Goal: Ask a question

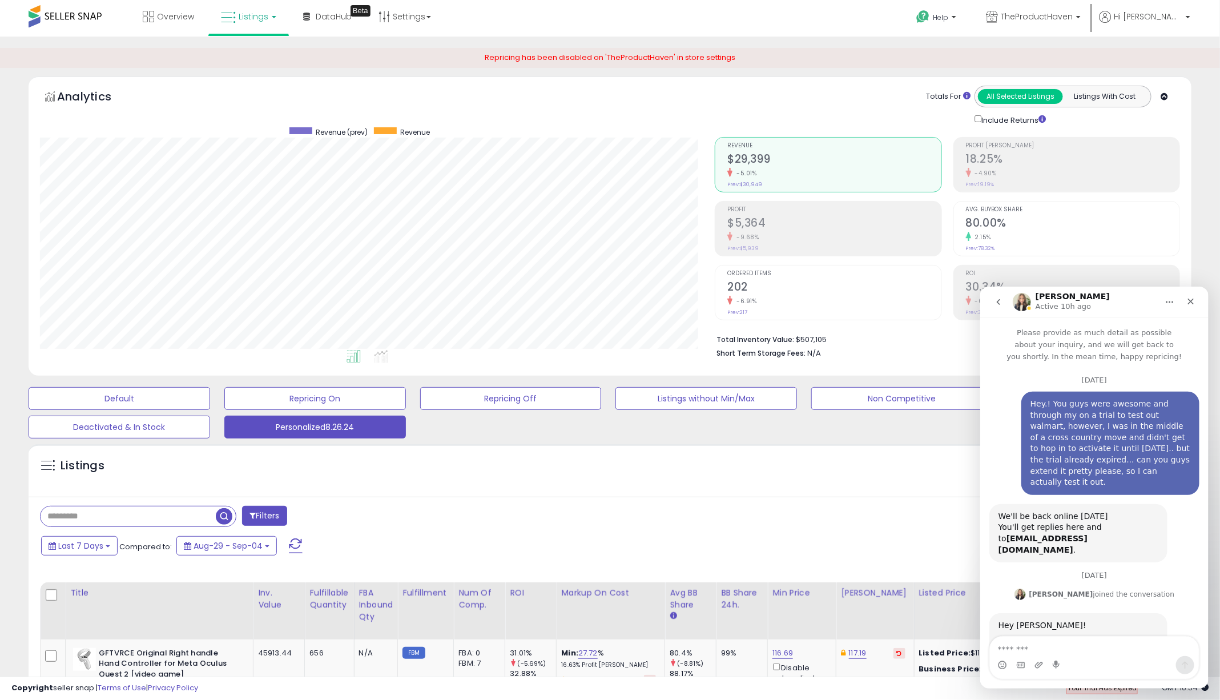
scroll to position [2, 0]
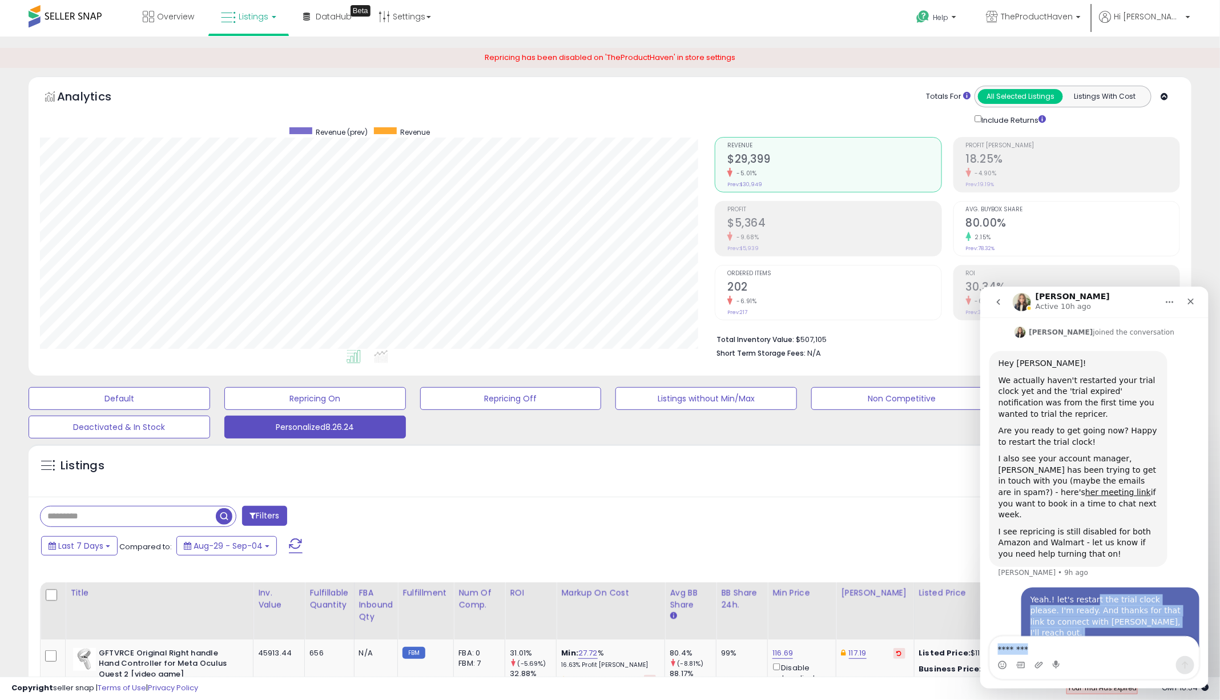
drag, startPoint x: 1094, startPoint y: 562, endPoint x: 1094, endPoint y: 699, distance: 137.0
click at [1094, 688] on html "[PERSON_NAME] Active 10h ago Please provide as much detail as possible about yo…" at bounding box center [1094, 487] width 228 height 402
click at [1012, 587] on div "Yeah.! let's restart the trial clock please. I'm ready. And thanks for that lin…" at bounding box center [1094, 634] width 210 height 95
click at [959, 18] on p "Help" at bounding box center [937, 19] width 43 height 13
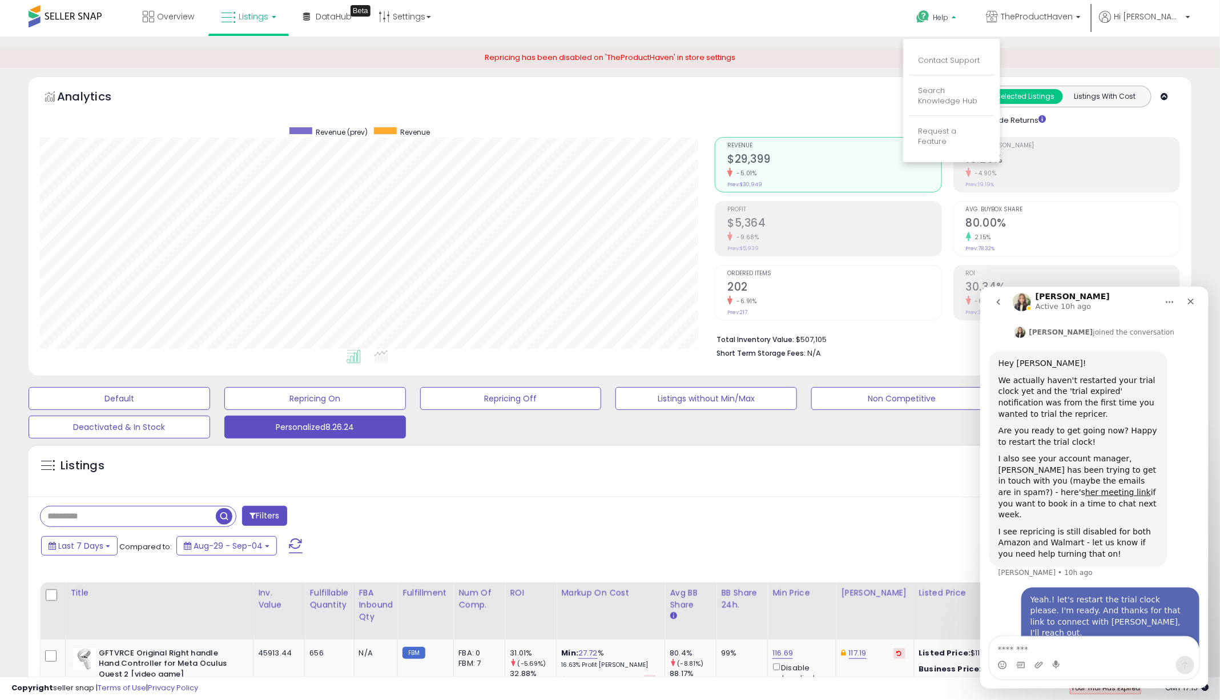
click at [968, 54] on li "Contact Support" at bounding box center [951, 61] width 84 height 29
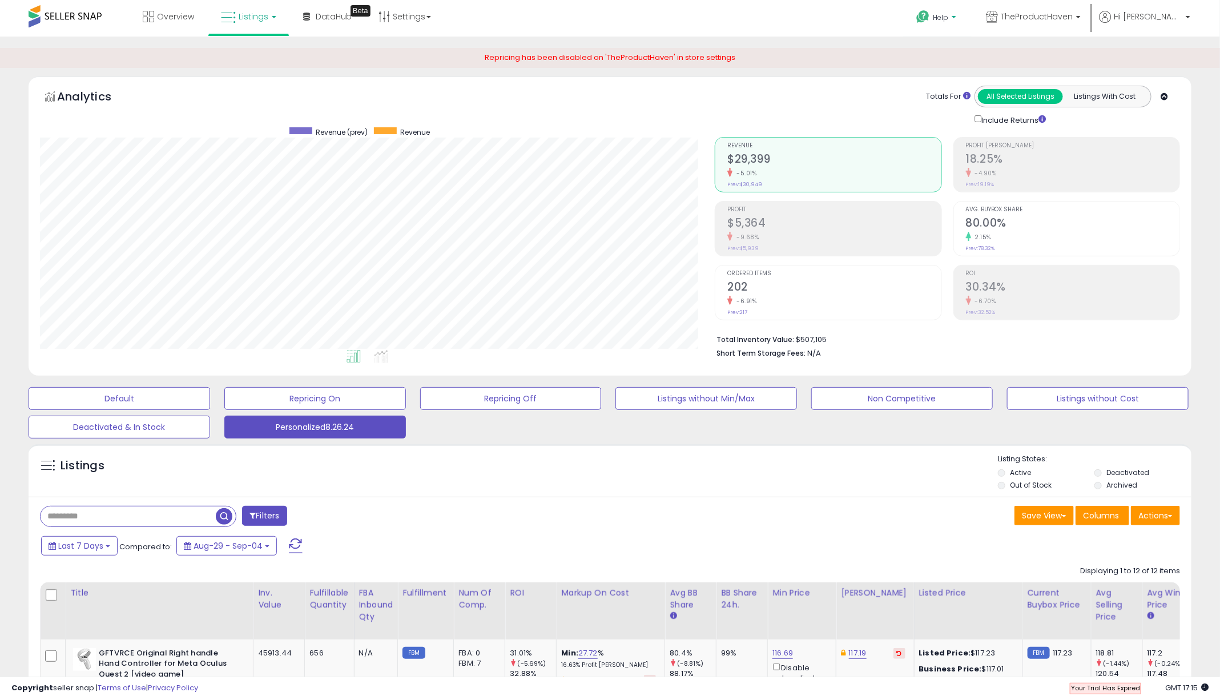
click at [948, 14] on span "Help" at bounding box center [940, 18] width 15 height 10
click at [957, 59] on link "Contact Support" at bounding box center [949, 60] width 62 height 11
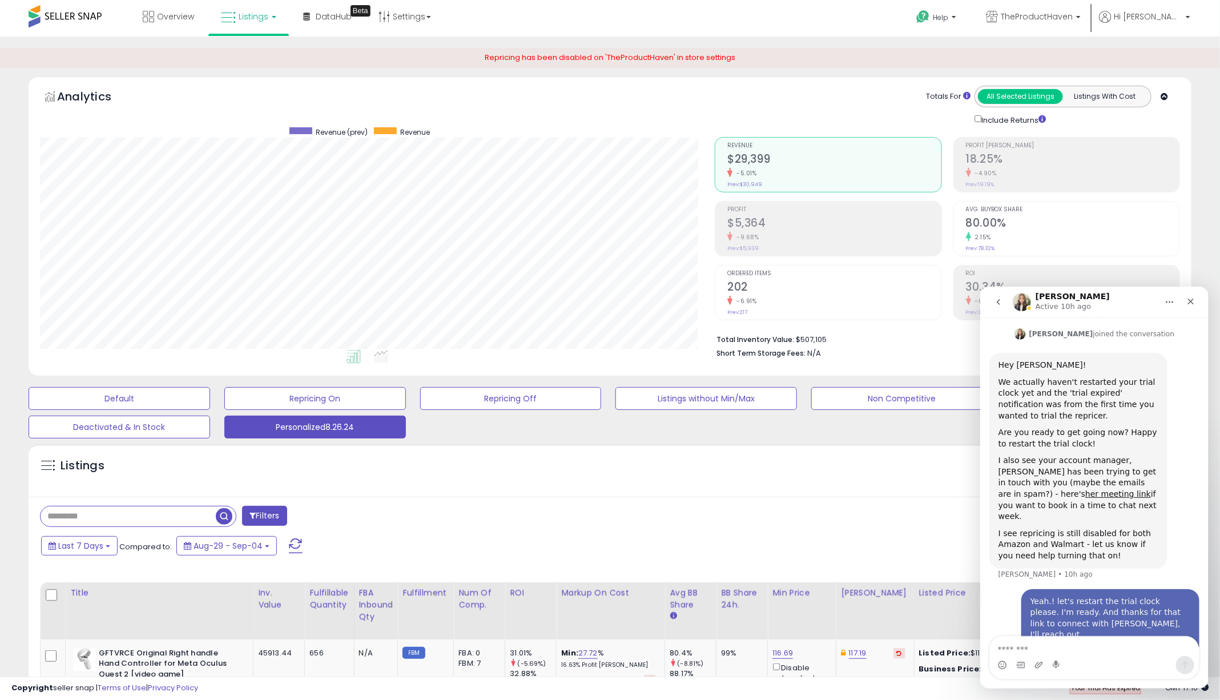
drag, startPoint x: 1065, startPoint y: 543, endPoint x: 993, endPoint y: 538, distance: 72.2
click at [993, 538] on div "Hey [PERSON_NAME]! We actually haven't restarted your trial clock yet and the '…" at bounding box center [1094, 470] width 210 height 236
drag, startPoint x: 1069, startPoint y: 541, endPoint x: 1064, endPoint y: 539, distance: 6.0
click at [1064, 539] on div "Hey [PERSON_NAME]! We actually haven't restarted your trial clock yet and the '…" at bounding box center [1094, 470] width 210 height 236
click at [996, 299] on icon "go back" at bounding box center [997, 301] width 9 height 9
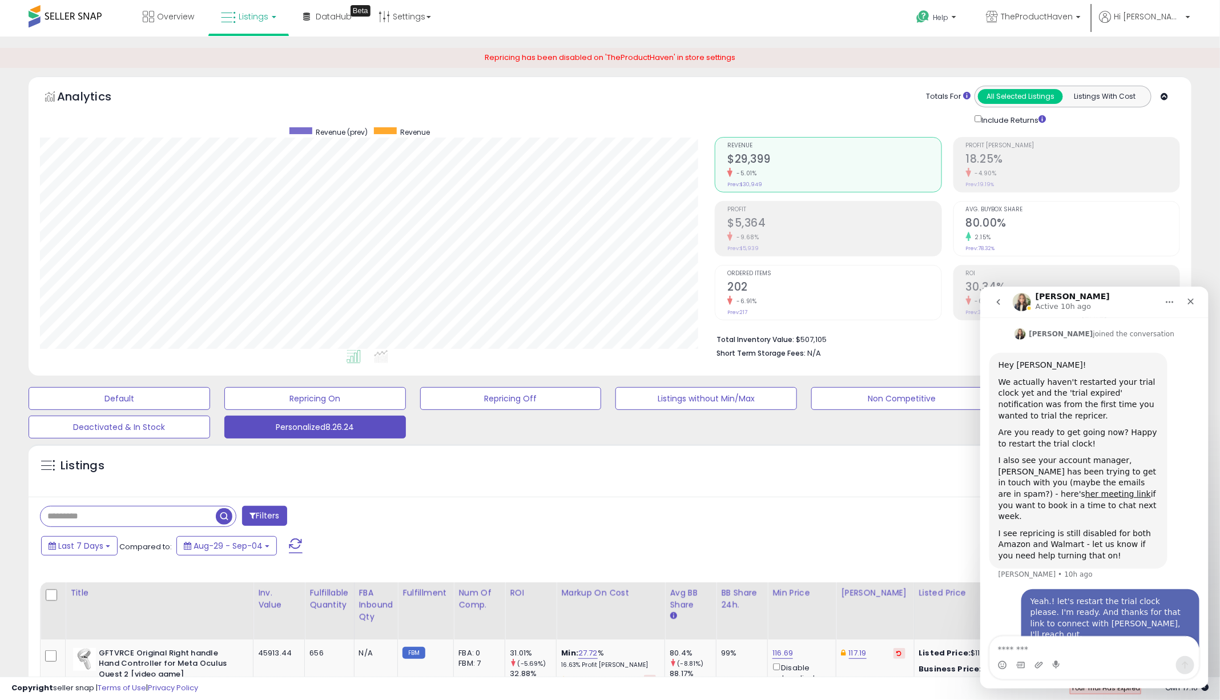
scroll to position [0, 0]
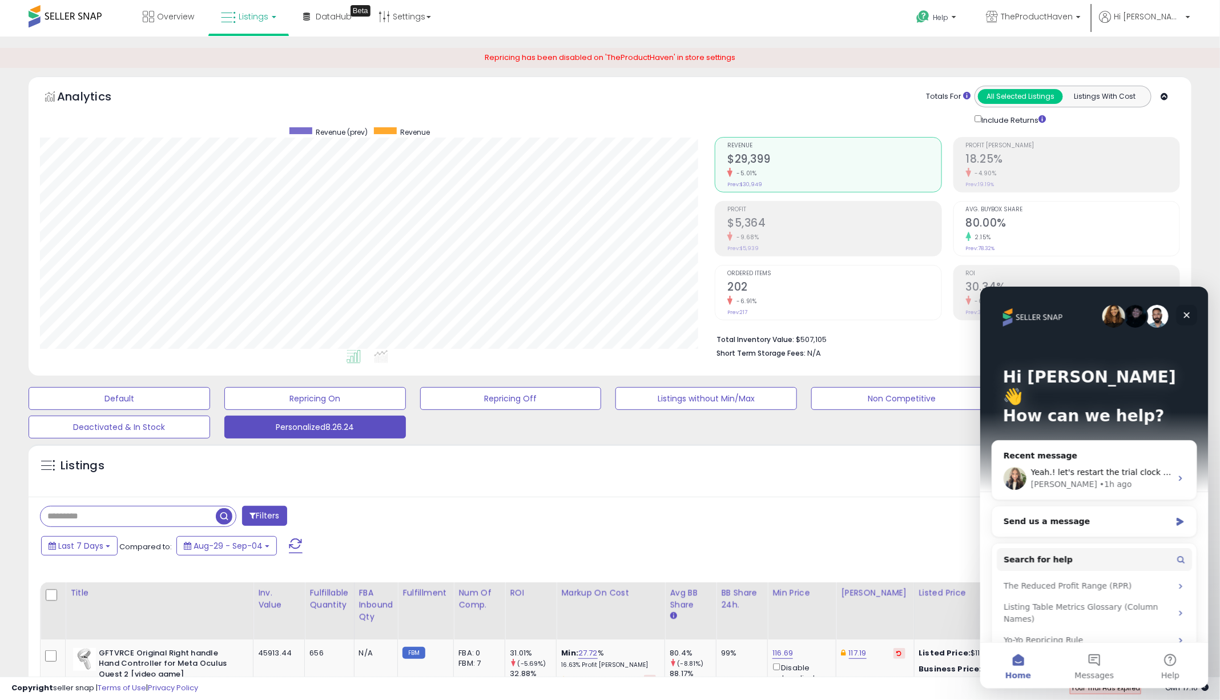
click at [1187, 314] on icon "Close" at bounding box center [1186, 314] width 9 height 9
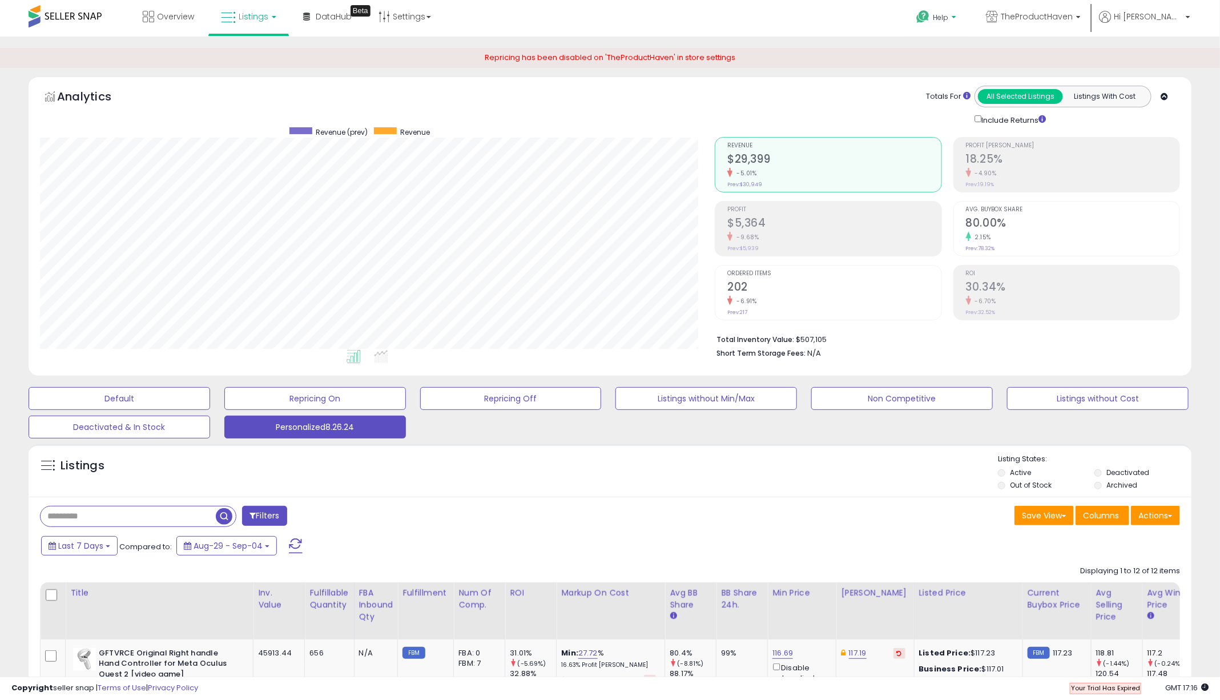
click at [948, 13] on span "Help" at bounding box center [940, 18] width 15 height 10
click at [977, 59] on link "Contact Support" at bounding box center [949, 60] width 62 height 11
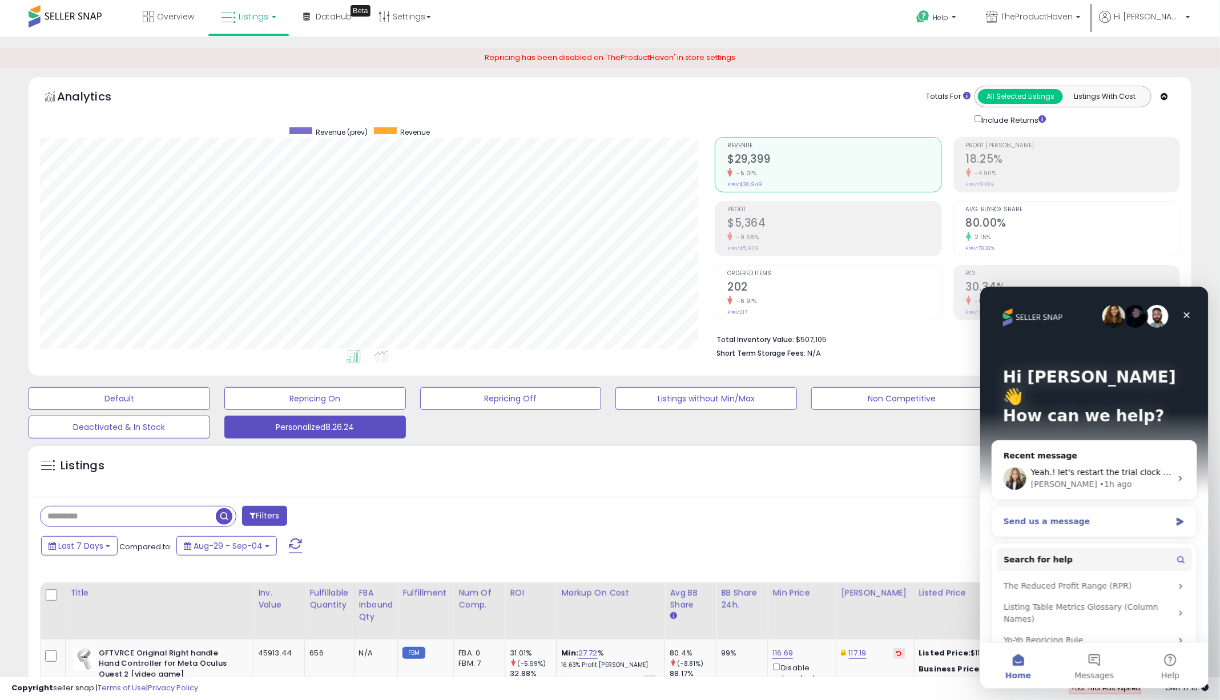
click at [1050, 515] on div "Send us a message" at bounding box center [1086, 521] width 167 height 12
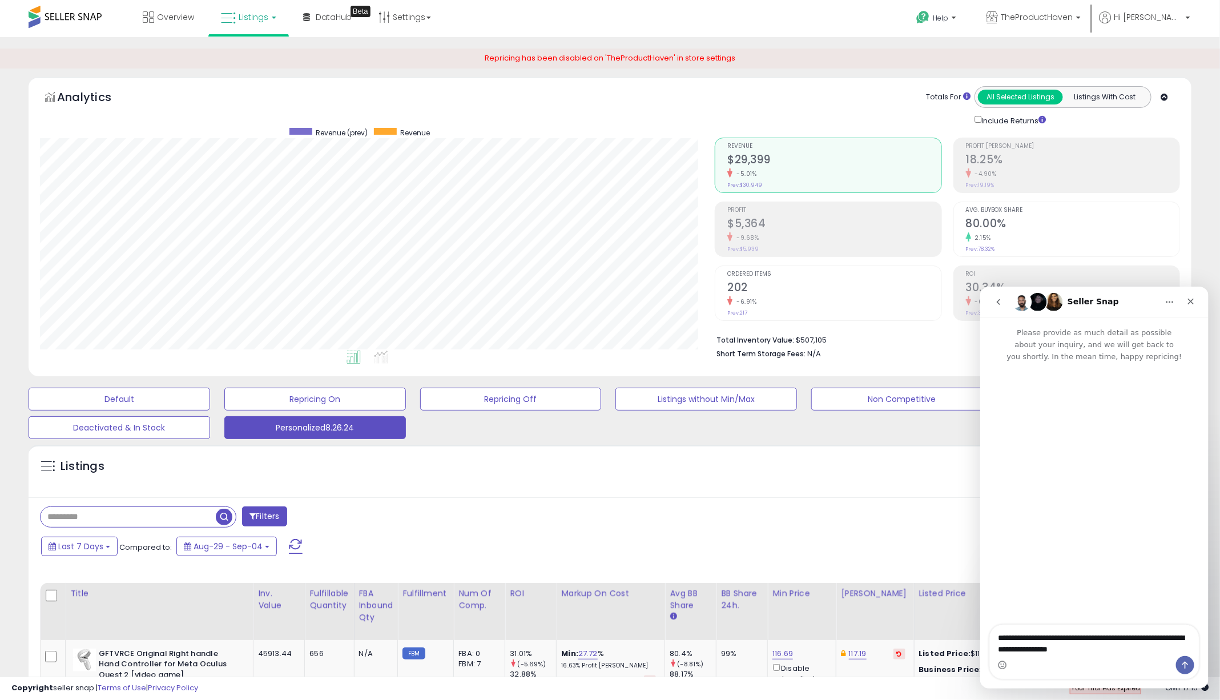
type textarea "**********"
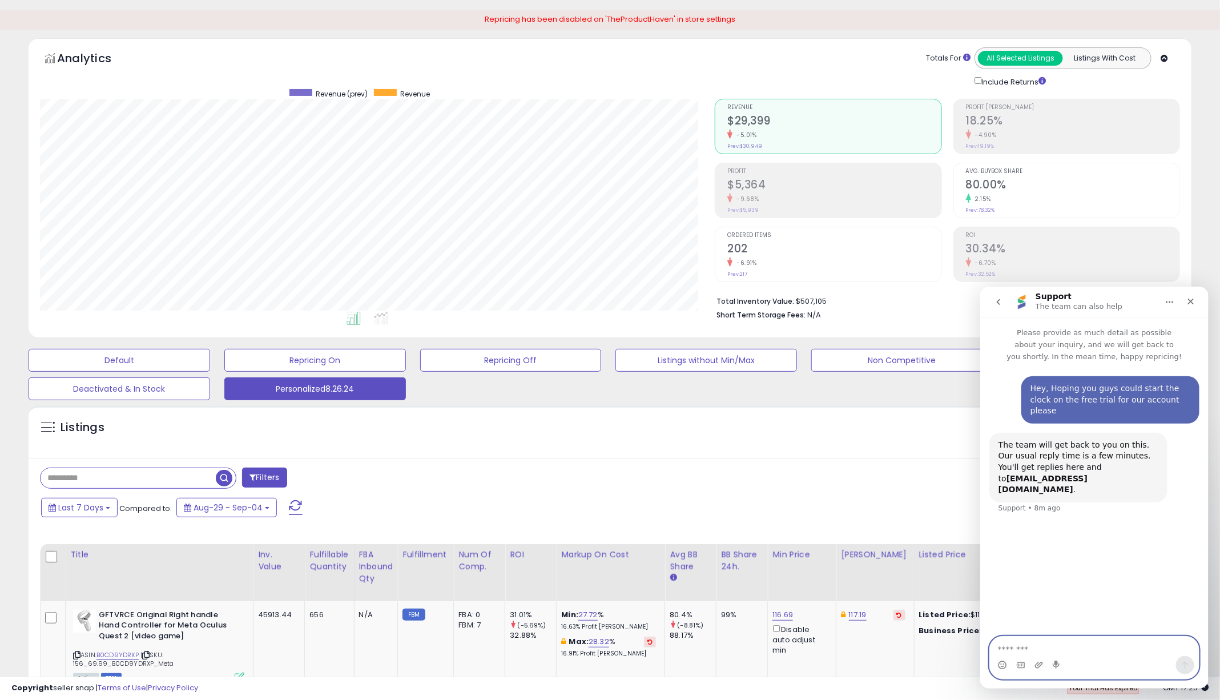
scroll to position [4, 0]
